Goal: Information Seeking & Learning: Compare options

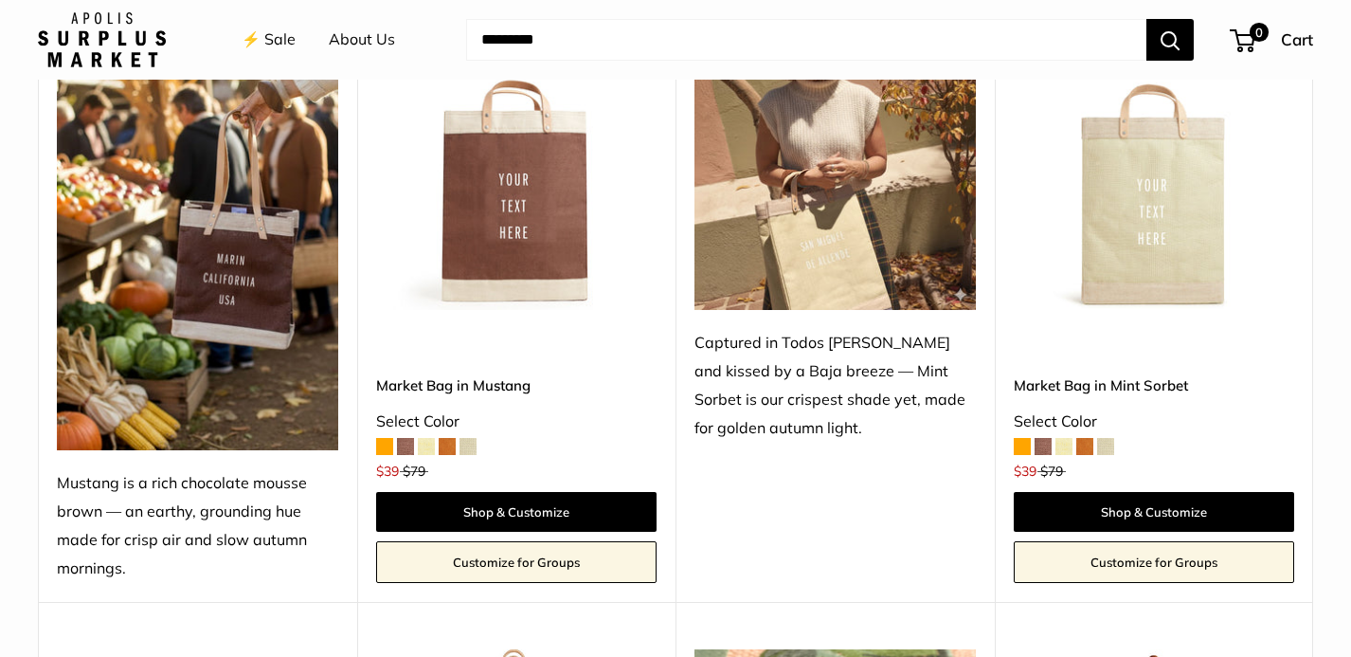
scroll to position [860, 0]
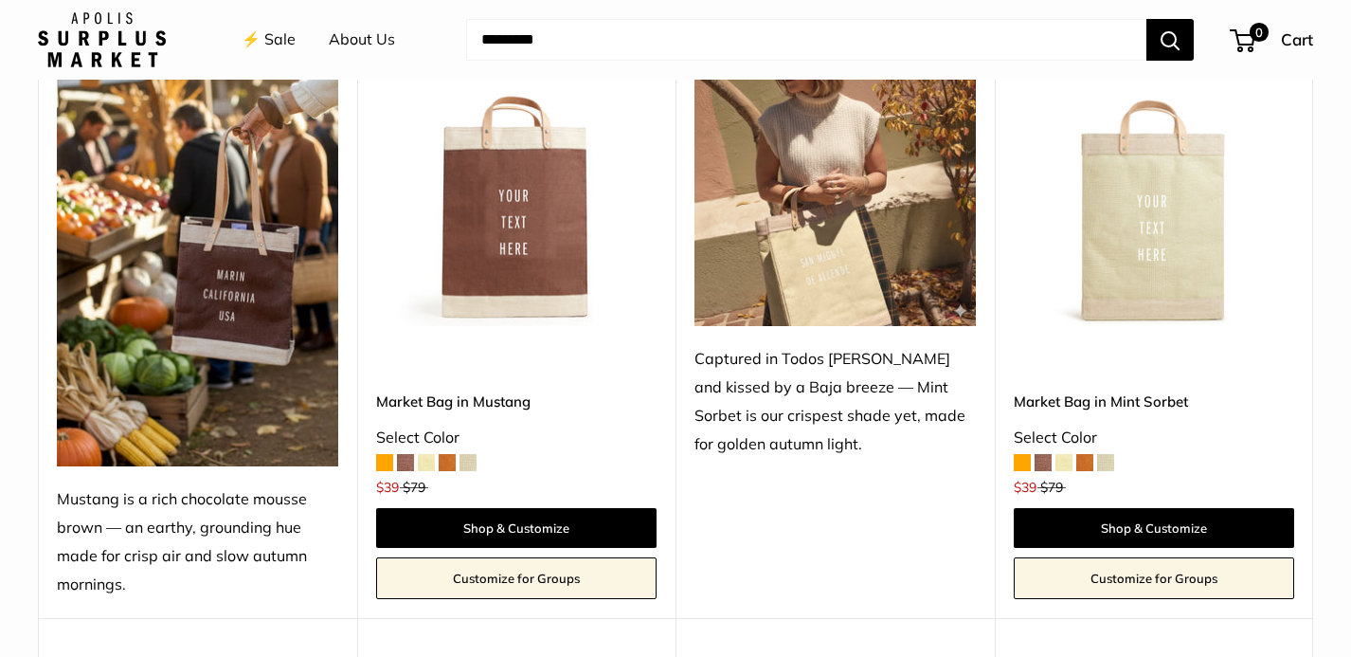
click at [0, 0] on img at bounding box center [0, 0] width 0 height 0
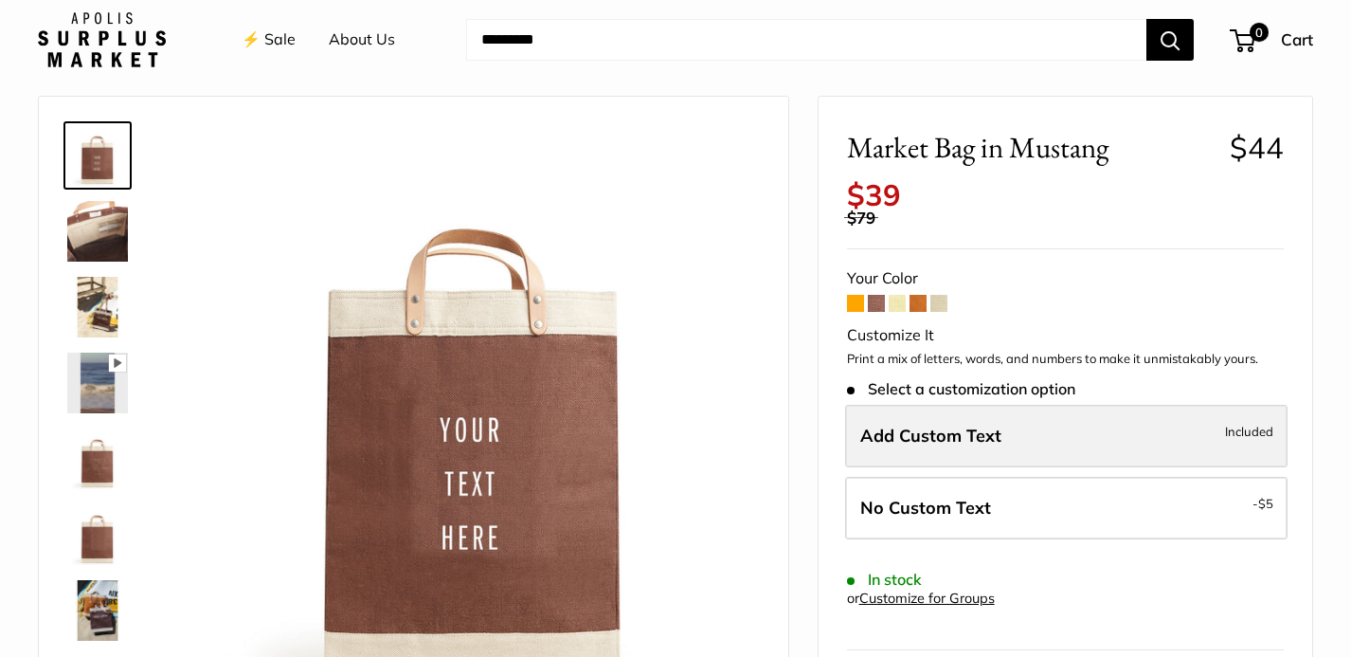
scroll to position [59, 0]
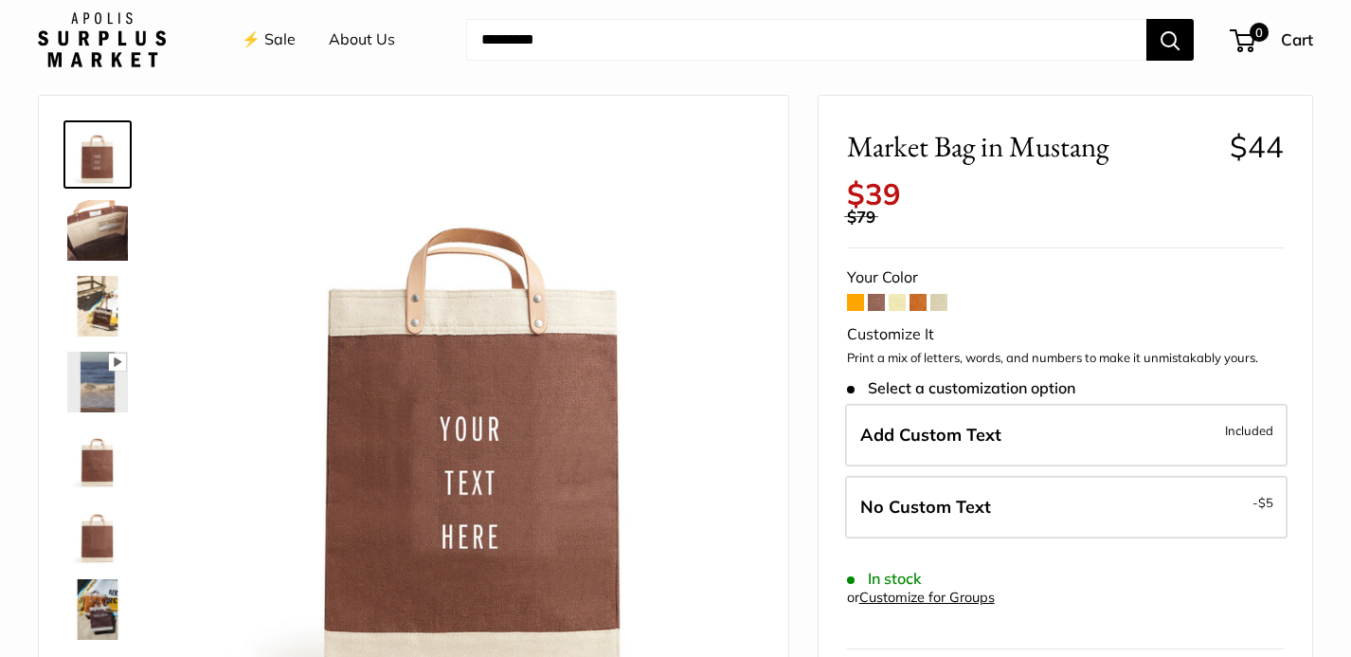
click at [858, 294] on span at bounding box center [855, 302] width 17 height 17
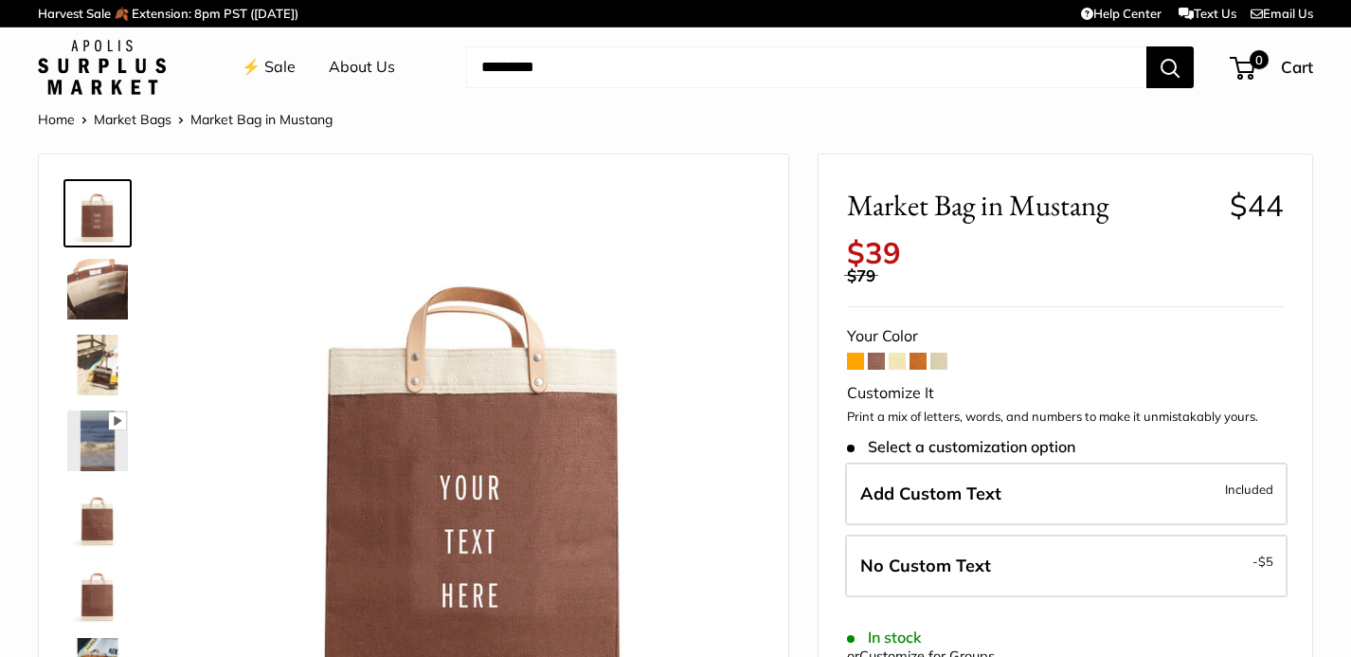
click at [896, 353] on span at bounding box center [897, 361] width 17 height 17
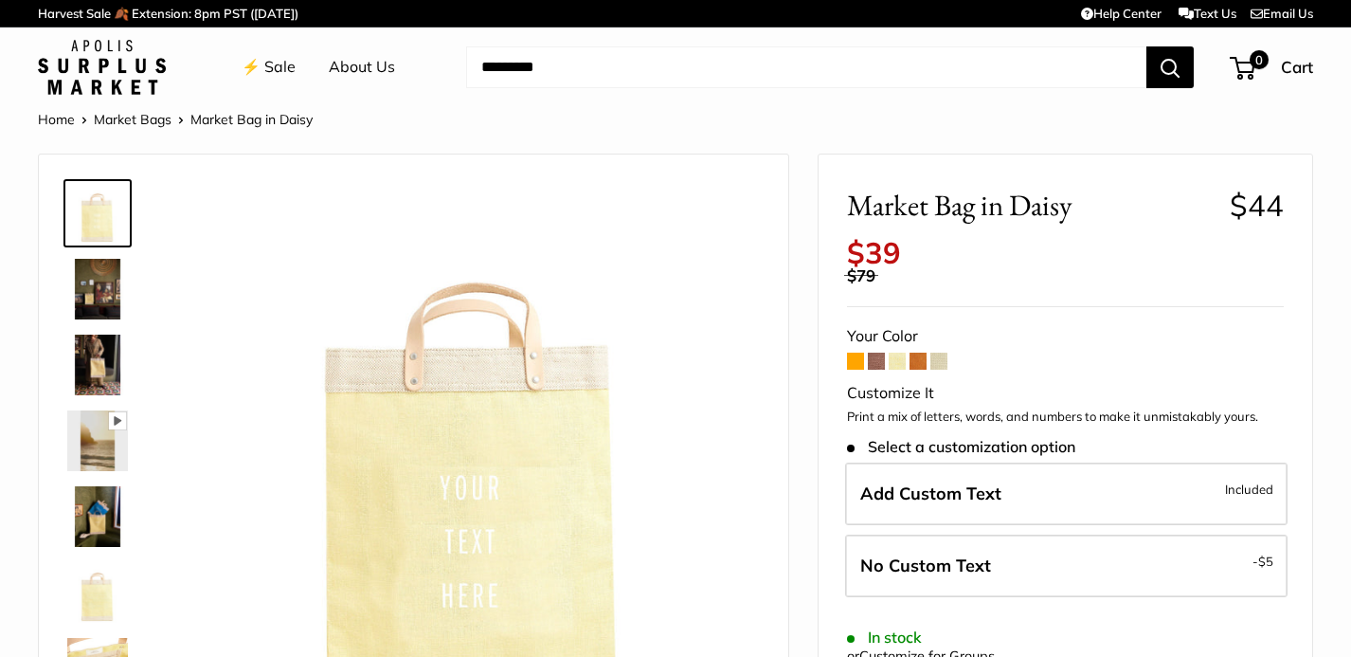
click at [856, 353] on span at bounding box center [855, 361] width 17 height 17
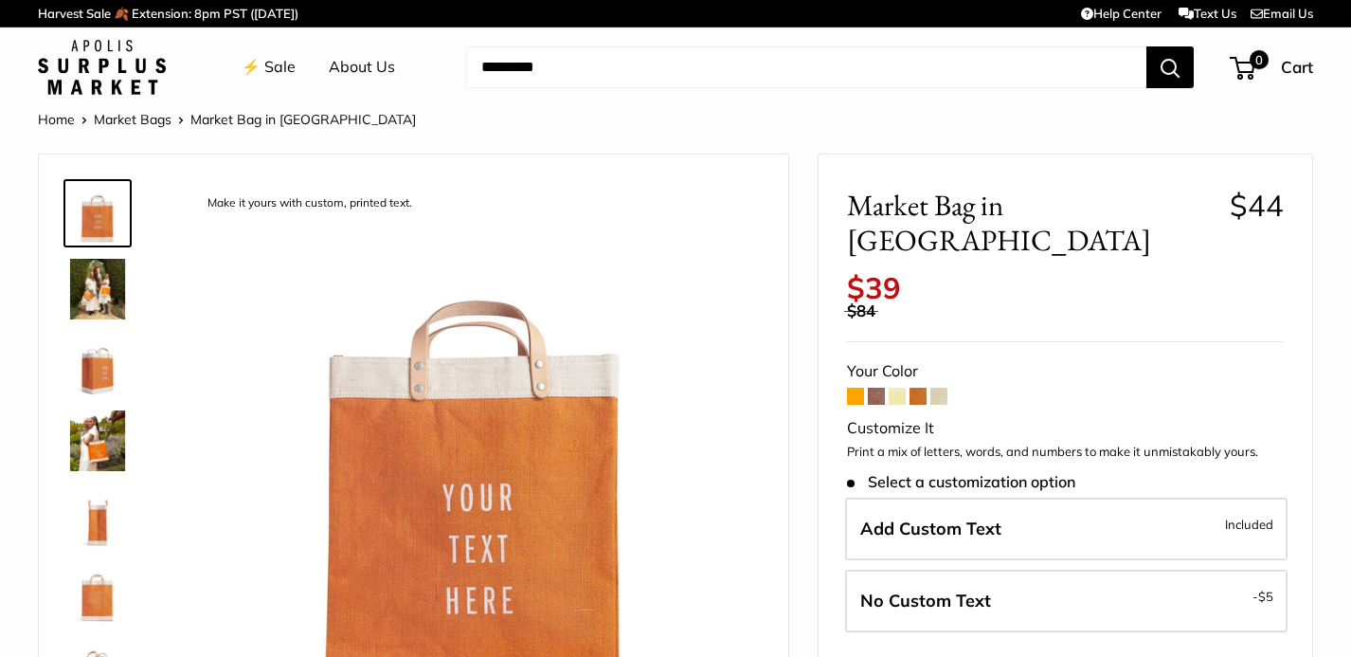
click at [880, 388] on span at bounding box center [876, 396] width 17 height 17
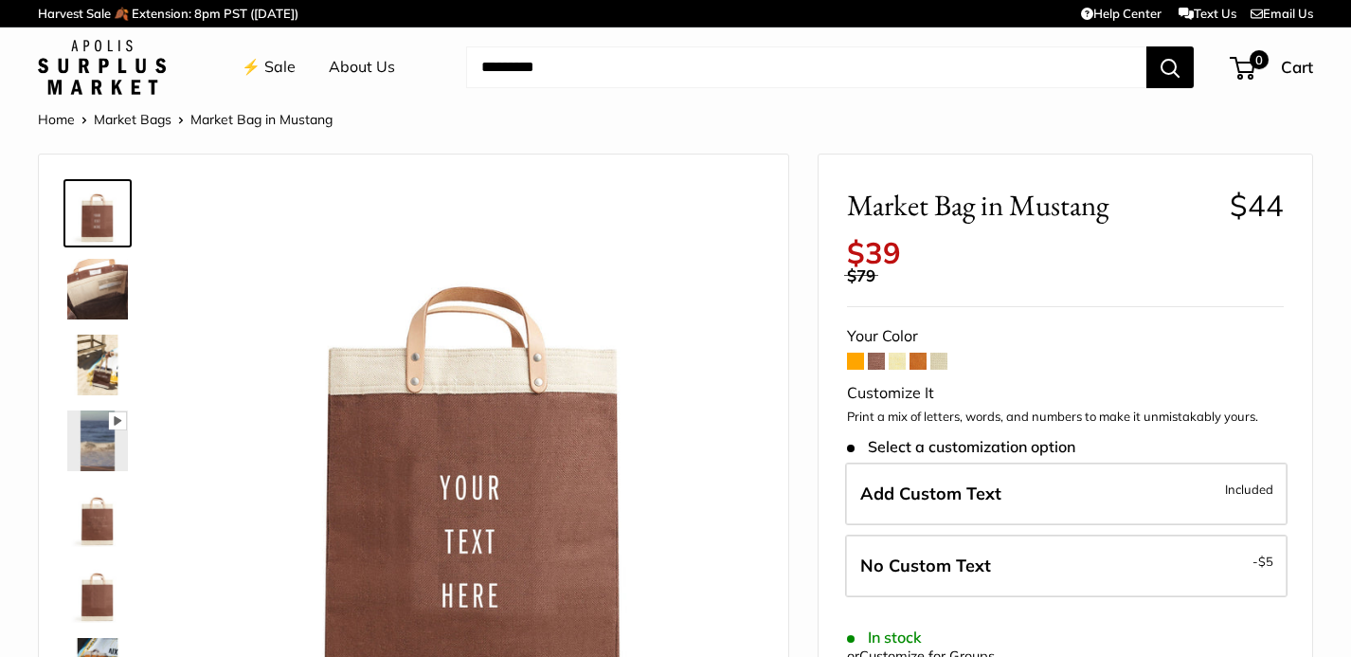
click at [916, 353] on span at bounding box center [918, 361] width 17 height 17
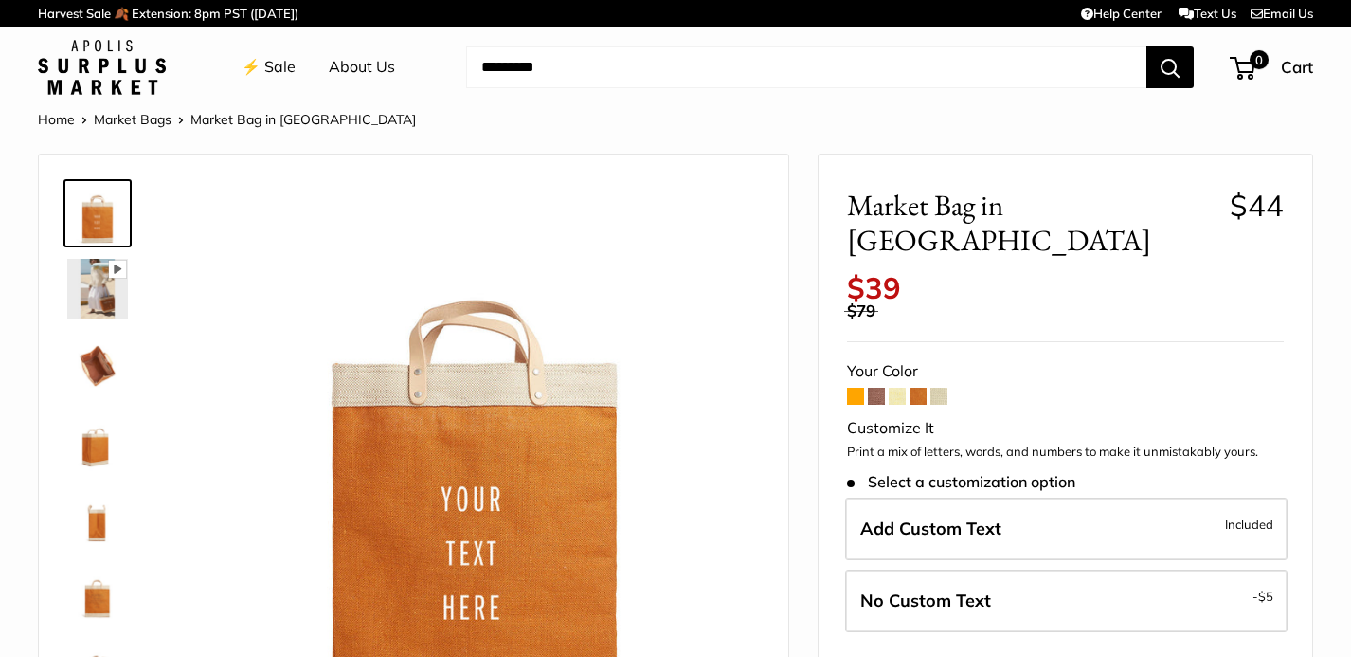
click at [875, 388] on span at bounding box center [876, 396] width 17 height 17
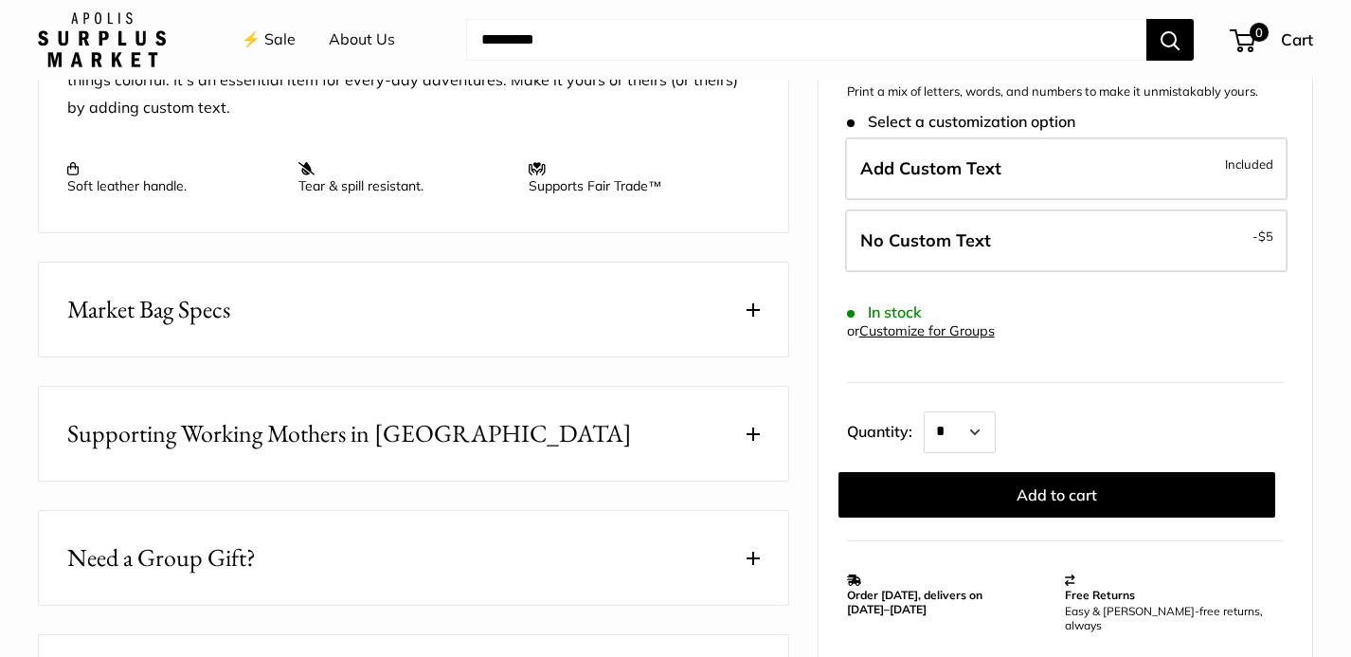
scroll to position [914, 0]
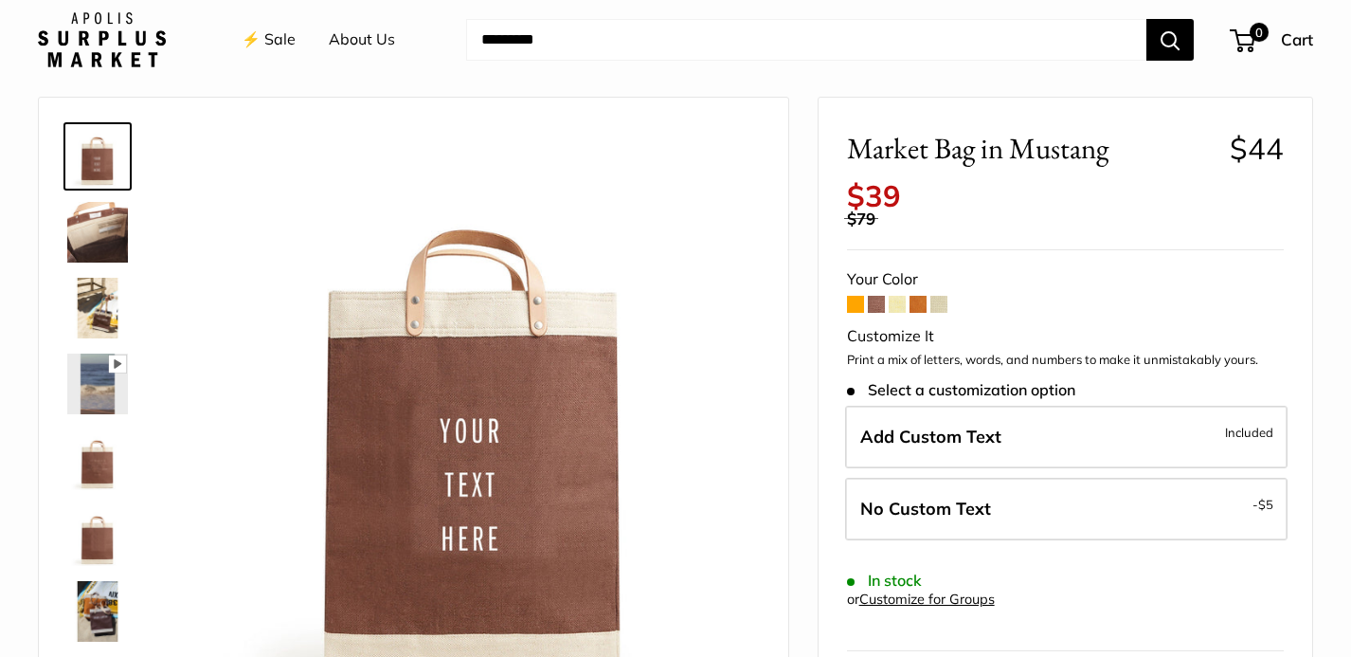
scroll to position [94, 0]
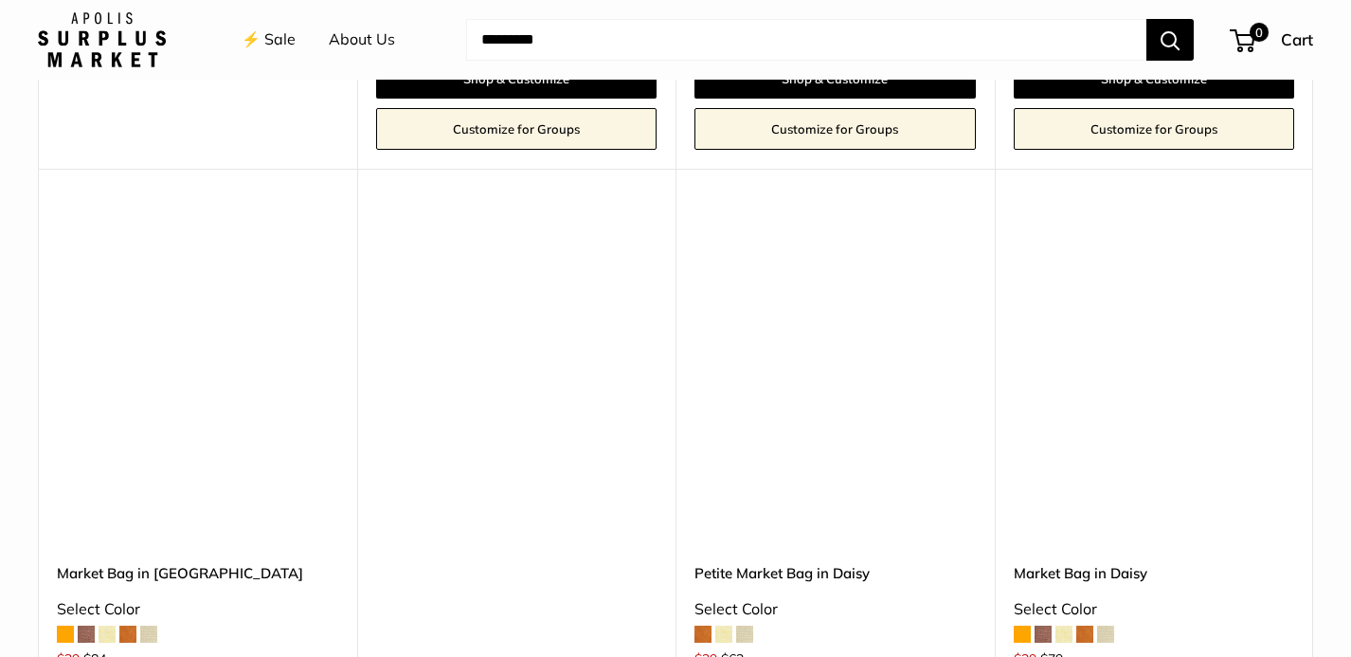
scroll to position [2495, 0]
